Goal: Find specific page/section: Find specific page/section

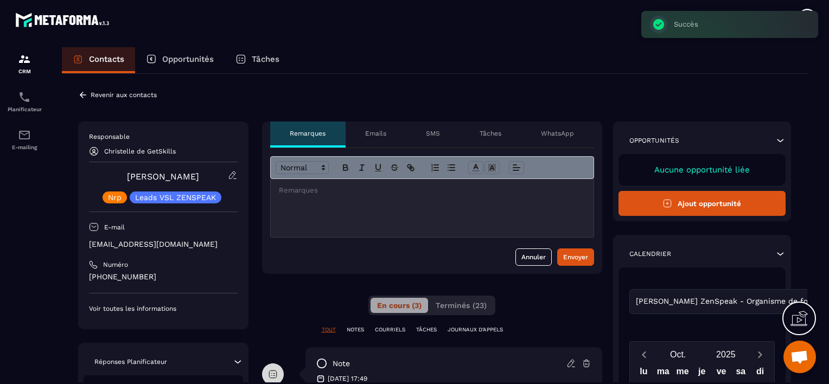
click at [108, 96] on p "Revenir aux contacts" at bounding box center [124, 95] width 66 height 8
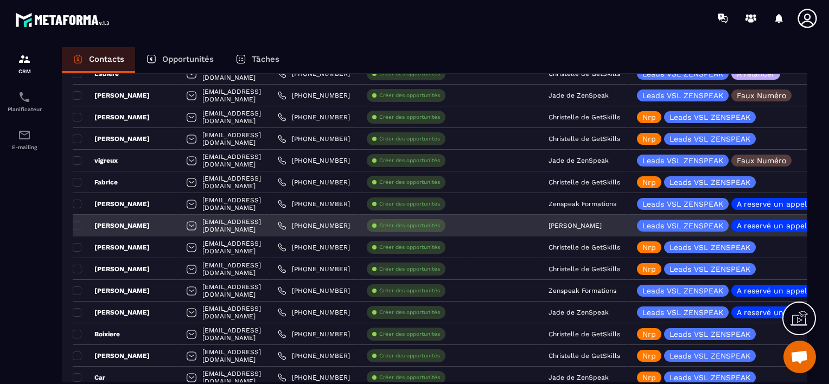
scroll to position [1518, 0]
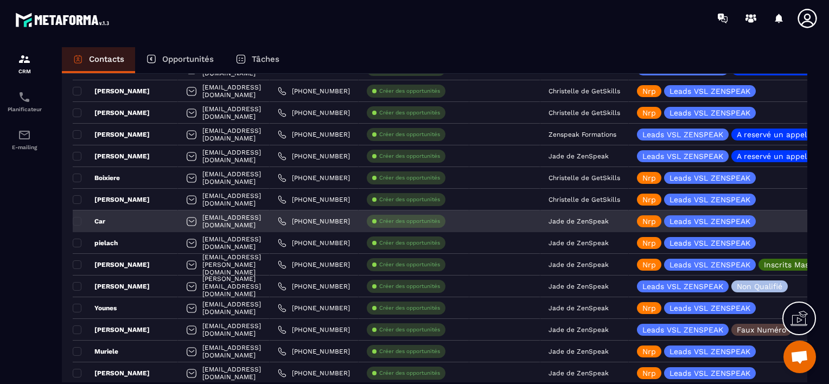
click at [608, 220] on p "Jade de ZenSpeak" at bounding box center [578, 221] width 60 height 8
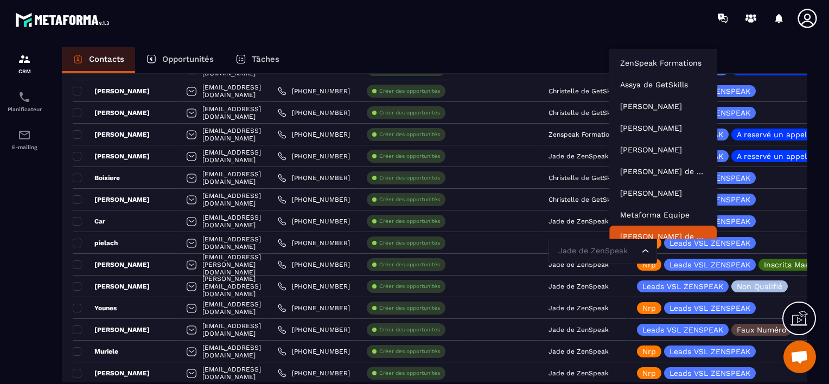
scroll to position [8, 0]
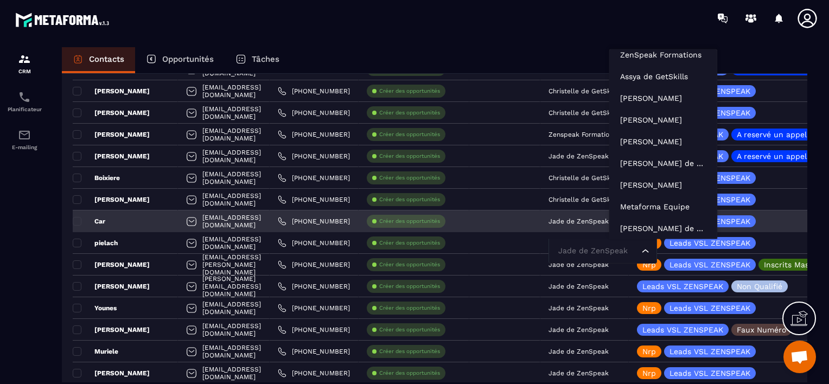
click at [630, 251] on input "Search for option" at bounding box center [597, 251] width 84 height 12
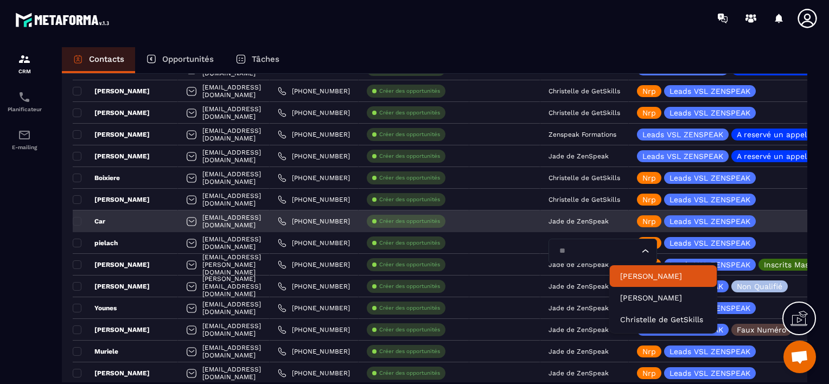
type input "***"
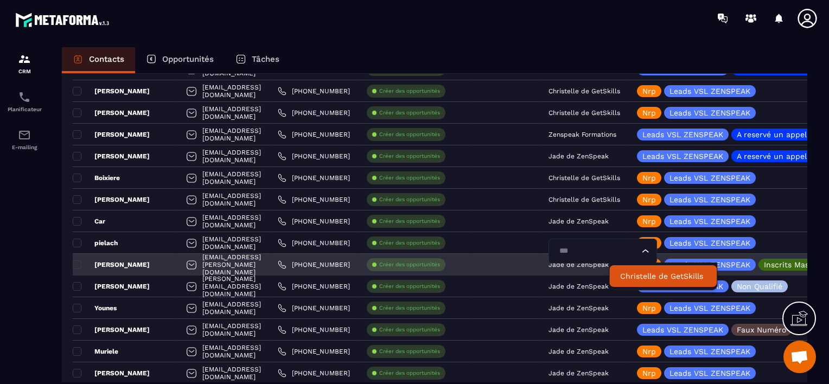
click at [633, 273] on p "Christelle de GetSkills" at bounding box center [663, 276] width 86 height 11
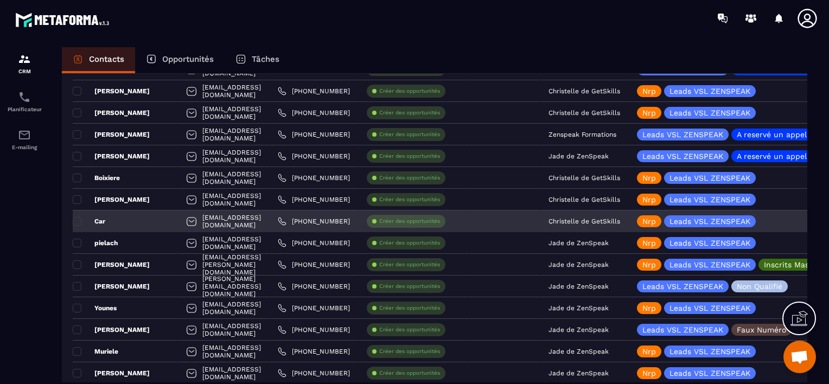
click at [135, 225] on div "Car" at bounding box center [125, 221] width 105 height 22
